Goal: Information Seeking & Learning: Learn about a topic

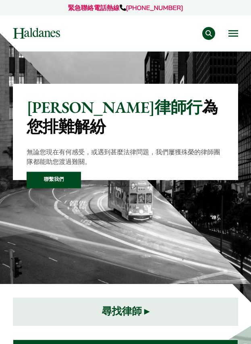
click at [236, 31] on button "Open menu" at bounding box center [233, 33] width 10 height 6
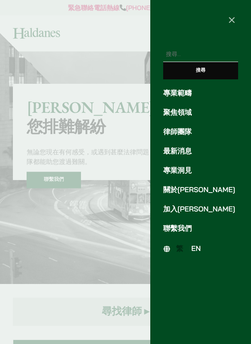
click at [190, 114] on link "聚焦領域" at bounding box center [200, 112] width 75 height 11
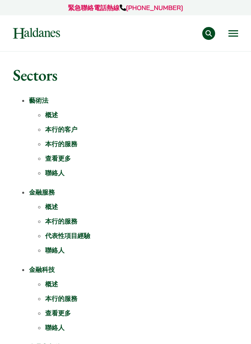
click at [237, 32] on button "Open menu" at bounding box center [233, 33] width 10 height 6
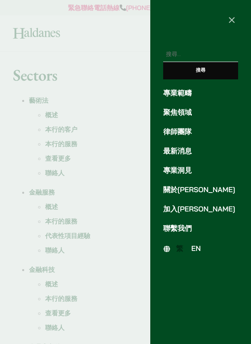
click at [179, 136] on link "律師團隊" at bounding box center [200, 131] width 75 height 11
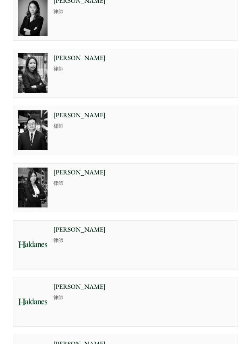
scroll to position [1677, 0]
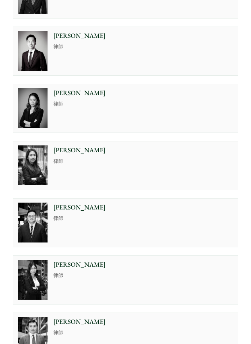
click at [142, 150] on p "[PERSON_NAME]" at bounding box center [144, 150] width 180 height 10
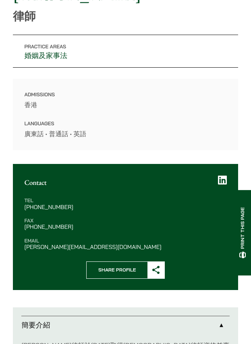
scroll to position [241, 0]
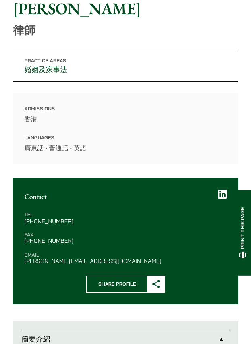
click at [124, 147] on dd "廣東話 • 普通話 • 英語" at bounding box center [125, 148] width 202 height 10
drag, startPoint x: 73, startPoint y: 118, endPoint x: 64, endPoint y: 67, distance: 51.4
click at [73, 108] on dl "Admissions 香港 Languages 廣東話 • 普通話 • 英語" at bounding box center [125, 128] width 202 height 48
click at [64, 67] on link "婚姻及家事法" at bounding box center [45, 69] width 43 height 9
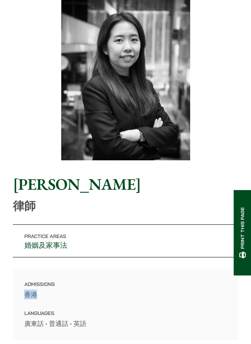
scroll to position [0, 0]
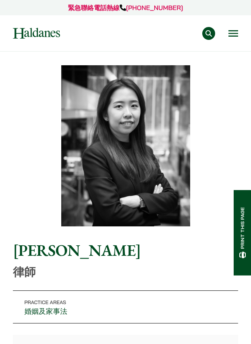
click at [246, 33] on div "緊急聯絡電話熱線 +852 9763 5524 專業範疇 反壟斷和競爭法 民事訴訟及爭議解決 公司及商業業務 刑事辯護 欺詐、資產追踪和追討 知識產權 婚姻及…" at bounding box center [125, 25] width 251 height 51
click at [239, 29] on div "專業範疇 反壟斷和競爭法 民事訴訟及爭議解決 公司及商業業務 刑事辯護 欺詐、資產追踪和追討 知識產權 婚姻及家事法 傳媒、娛樂及體育事務 私人客戶 物業及物…" at bounding box center [125, 33] width 233 height 13
click at [233, 31] on button "Open menu" at bounding box center [233, 33] width 10 height 6
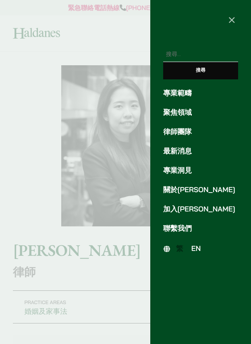
click at [177, 132] on link "律師團隊" at bounding box center [200, 131] width 75 height 11
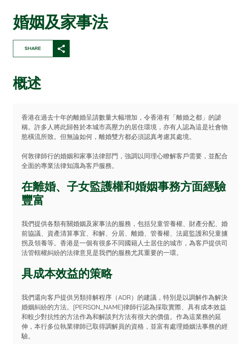
scroll to position [161, 0]
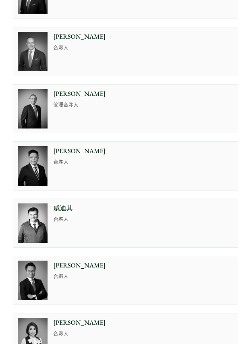
scroll to position [362, 0]
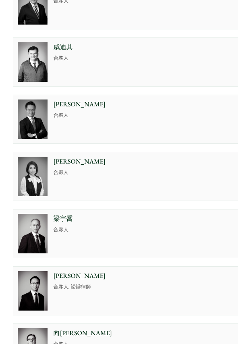
click at [78, 169] on p "合夥人" at bounding box center [144, 173] width 180 height 8
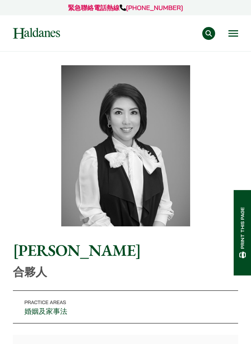
click at [235, 20] on nav "專業範疇 反壟斷和競爭法 民事訴訟及爭議解決 公司及商業業務 刑事辯護 欺詐、資產追踪和追討 知識產權 婚姻及家事法 傳媒、娛樂及體育事務 私人客戶 物業及物…" at bounding box center [125, 33] width 225 height 36
click at [234, 31] on button "Open menu" at bounding box center [233, 33] width 10 height 6
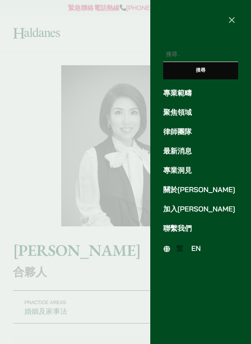
click at [183, 134] on link "律師團隊" at bounding box center [200, 131] width 75 height 11
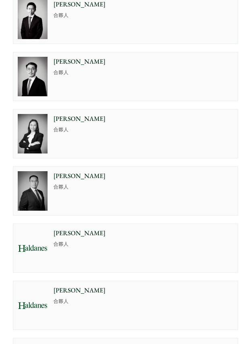
scroll to position [966, 0]
